Goal: Task Accomplishment & Management: Complete application form

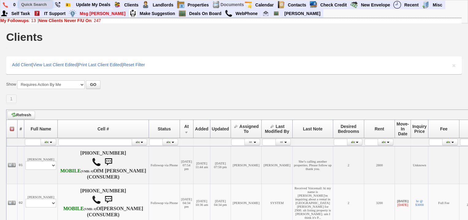
click at [37, 3] on input "text" at bounding box center [36, 5] width 34 height 8
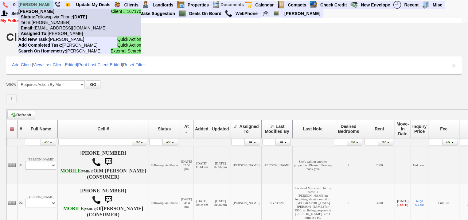
type input "denny flor"
click at [46, 13] on li "Client # 167170 Denny Flores Status: Followup via Phone Tuesday, August 12th, 2…" at bounding box center [79, 23] width 123 height 28
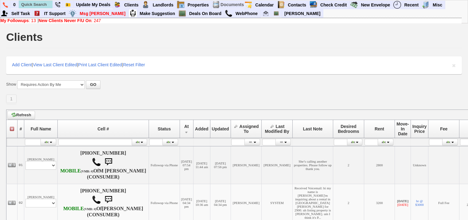
click at [61, 20] on b "New Clients Never F/U On" at bounding box center [65, 20] width 53 height 5
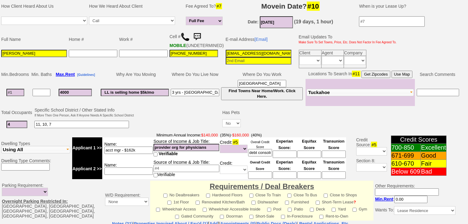
scroll to position [172, 0]
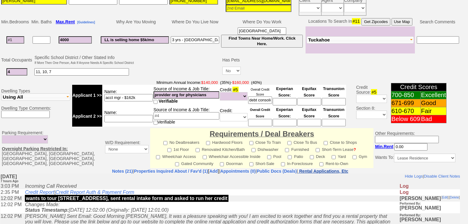
click at [343, 169] on nobr "Rental Applications, Etc" at bounding box center [323, 171] width 49 height 5
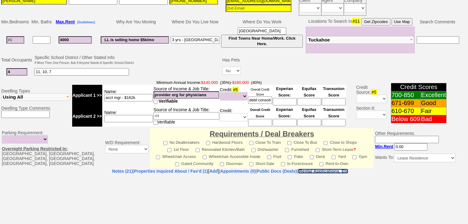
select select "100"
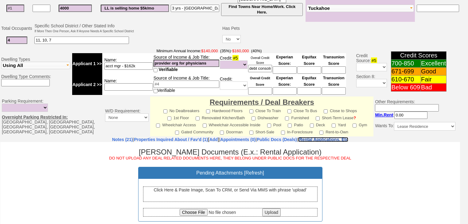
scroll to position [267, 0]
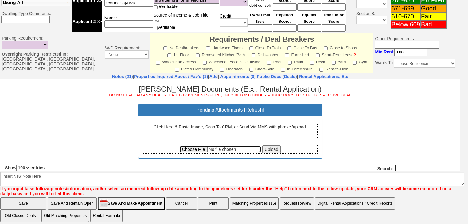
click at [188, 150] on input "file" at bounding box center [220, 149] width 81 height 7
type input "C:\fakepath\Denny Flores Rental Application.pdf"
click at [270, 148] on input "Upload" at bounding box center [272, 149] width 18 height 8
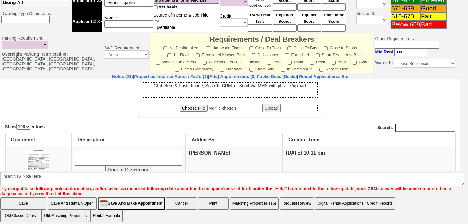
scroll to position [72, 0]
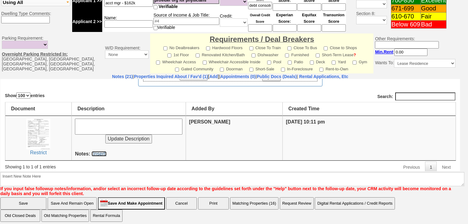
click at [103, 151] on link "[Insert]" at bounding box center [99, 153] width 15 height 5
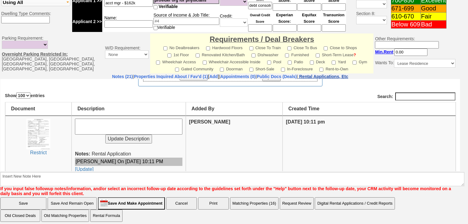
click at [333, 74] on nobr "Rental Applications, Etc" at bounding box center [323, 76] width 49 height 5
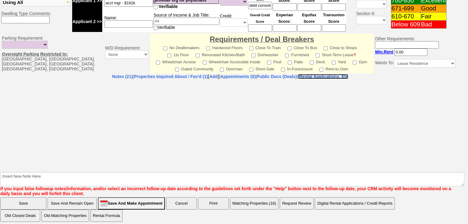
select select "100"
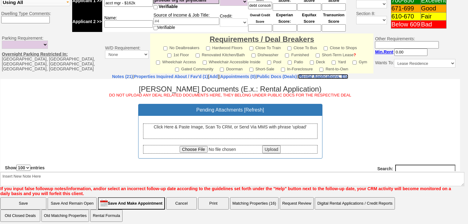
scroll to position [0, 0]
click at [193, 150] on input "file" at bounding box center [220, 149] width 81 height 7
type input "C:\fakepath\Denny Flores Credit Report.pdf"
click at [267, 148] on input "Upload" at bounding box center [272, 149] width 18 height 8
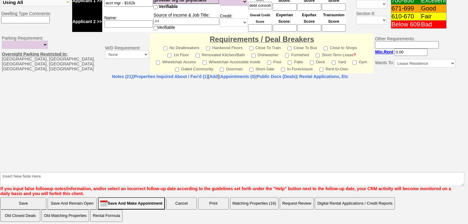
select select "100"
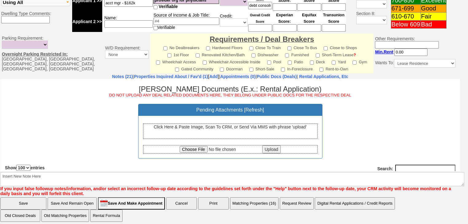
scroll to position [74, 0]
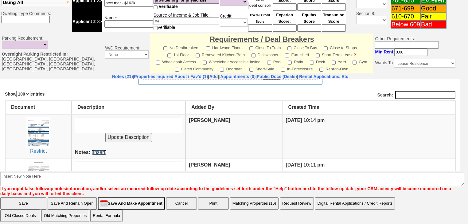
click at [97, 151] on link "[Insert]" at bounding box center [99, 151] width 15 height 5
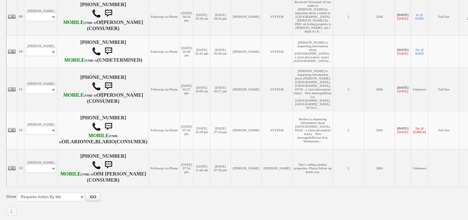
scroll to position [576, 0]
